Goal: Task Accomplishment & Management: Manage account settings

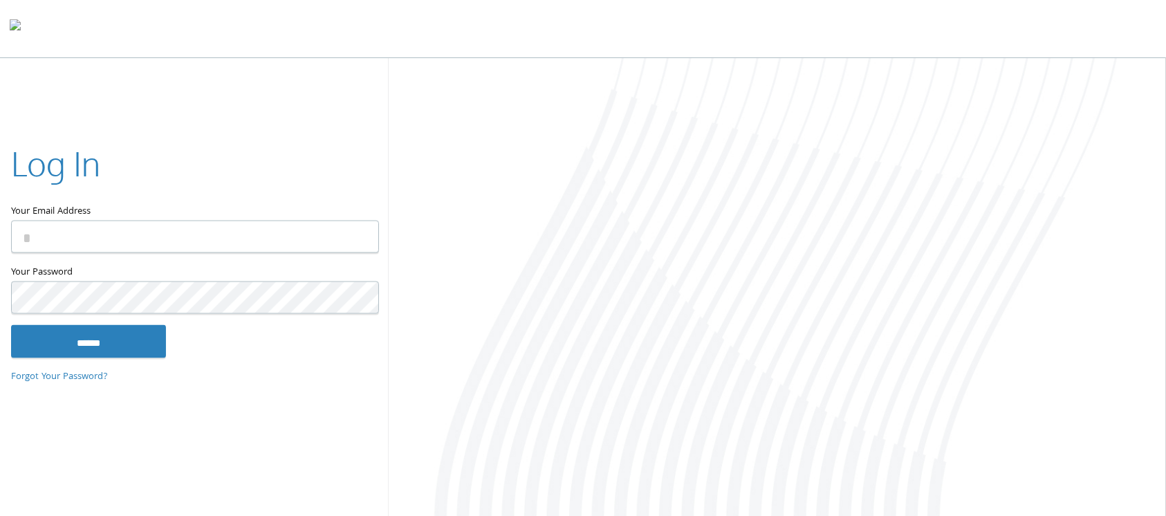
drag, startPoint x: 209, startPoint y: 230, endPoint x: 169, endPoint y: 230, distance: 39.4
click at [169, 230] on input "Your Email Address" at bounding box center [195, 237] width 368 height 32
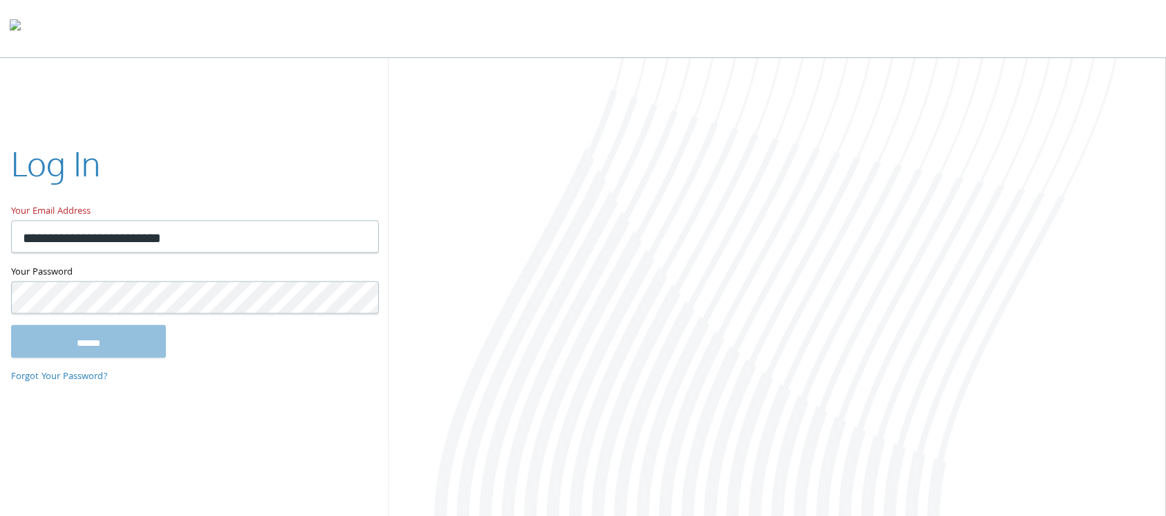
type input "**********"
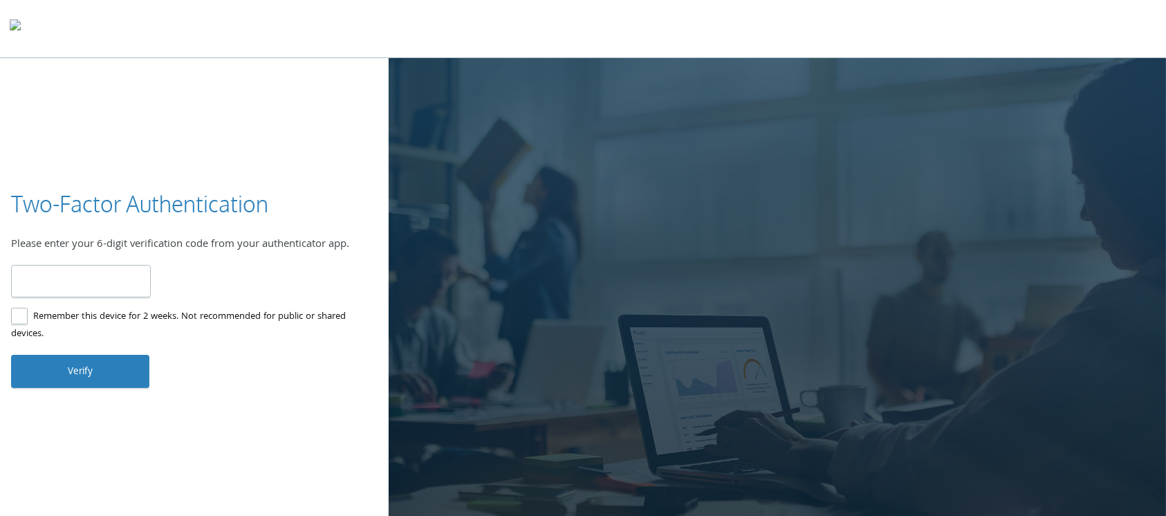
type input "******"
